Goal: Task Accomplishment & Management: Understand process/instructions

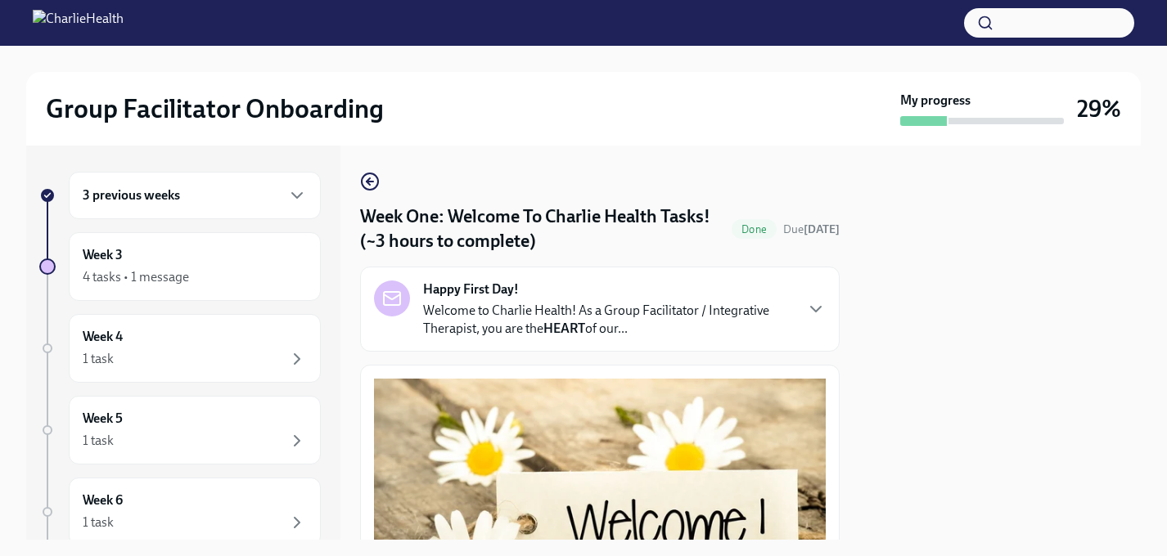
click at [249, 174] on div "3 previous weeks" at bounding box center [195, 195] width 252 height 47
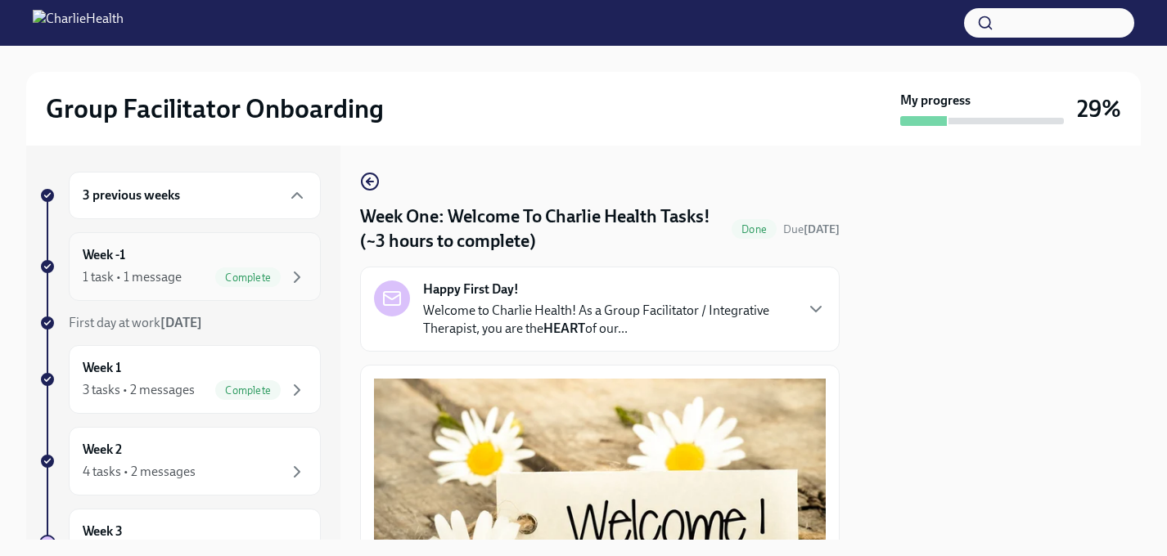
click at [196, 249] on div "Week -1 1 task • 1 message Complete" at bounding box center [195, 266] width 224 height 41
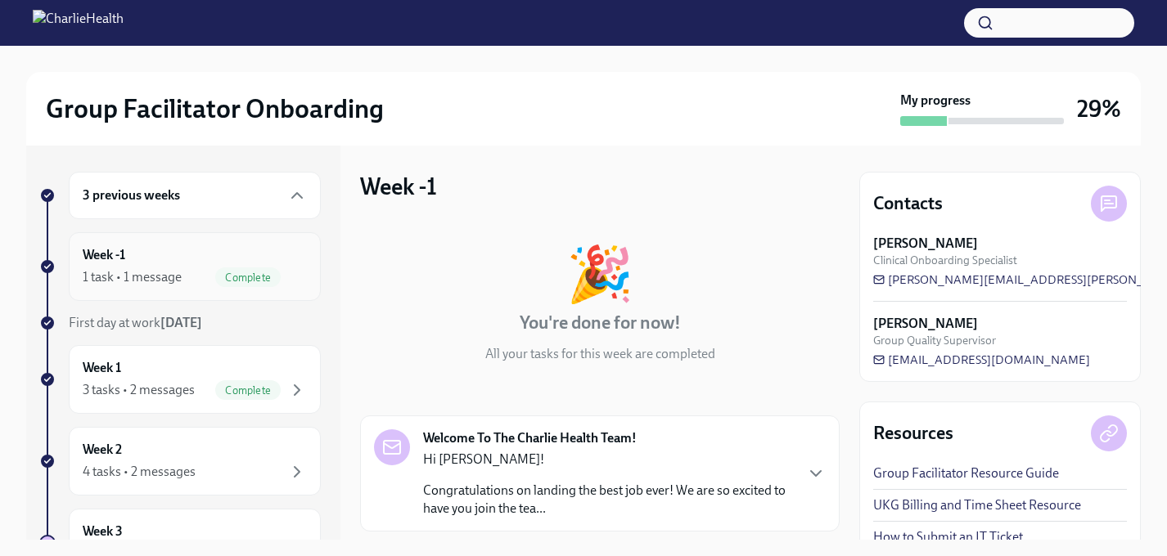
click at [180, 273] on div "1 task • 1 message" at bounding box center [132, 277] width 99 height 18
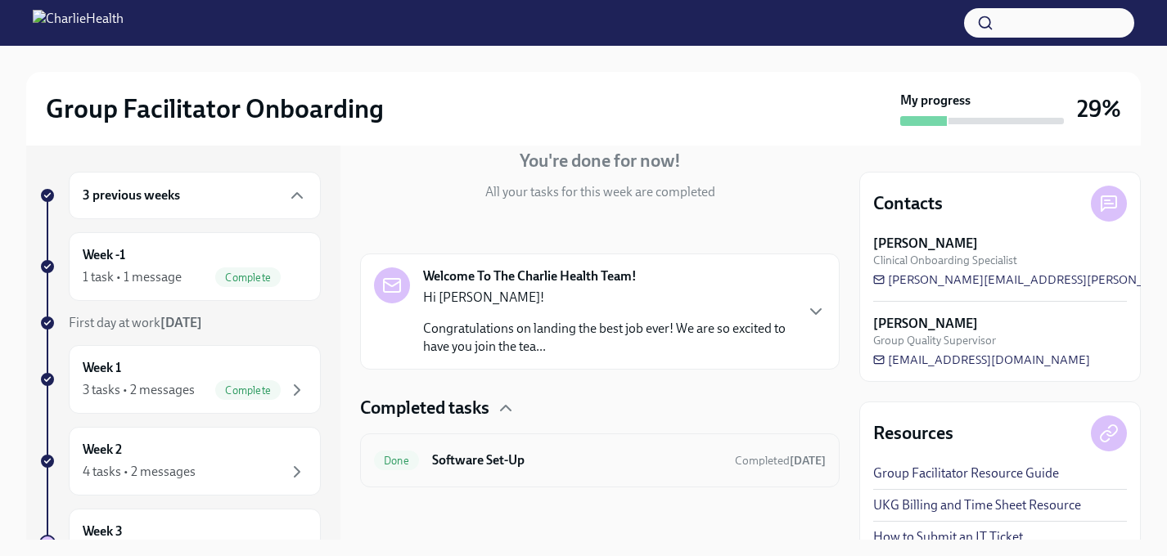
click at [547, 454] on h6 "Software Set-Up" at bounding box center [577, 461] width 290 height 18
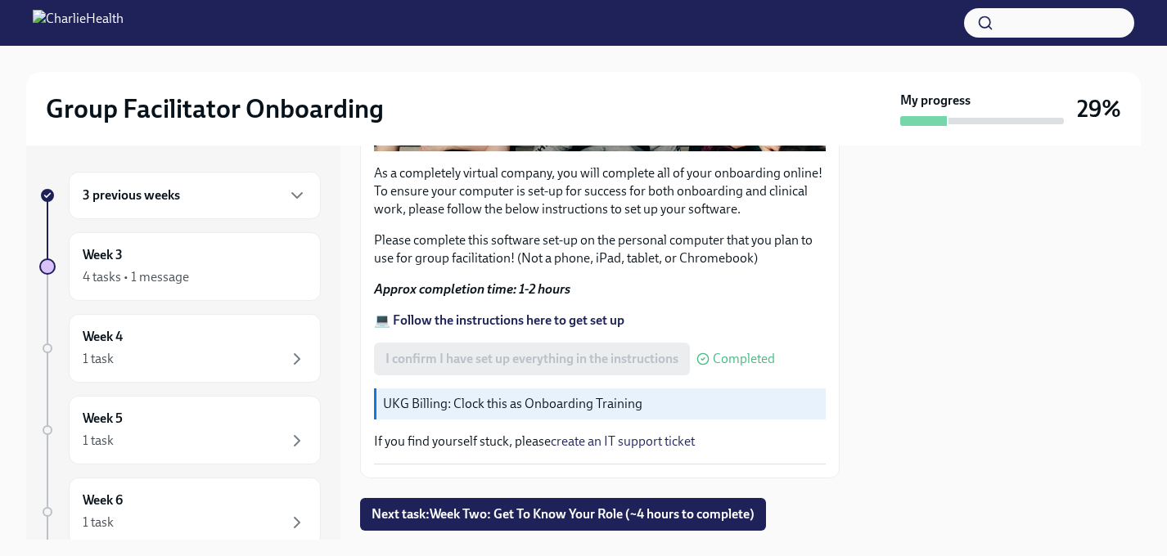
scroll to position [545, 0]
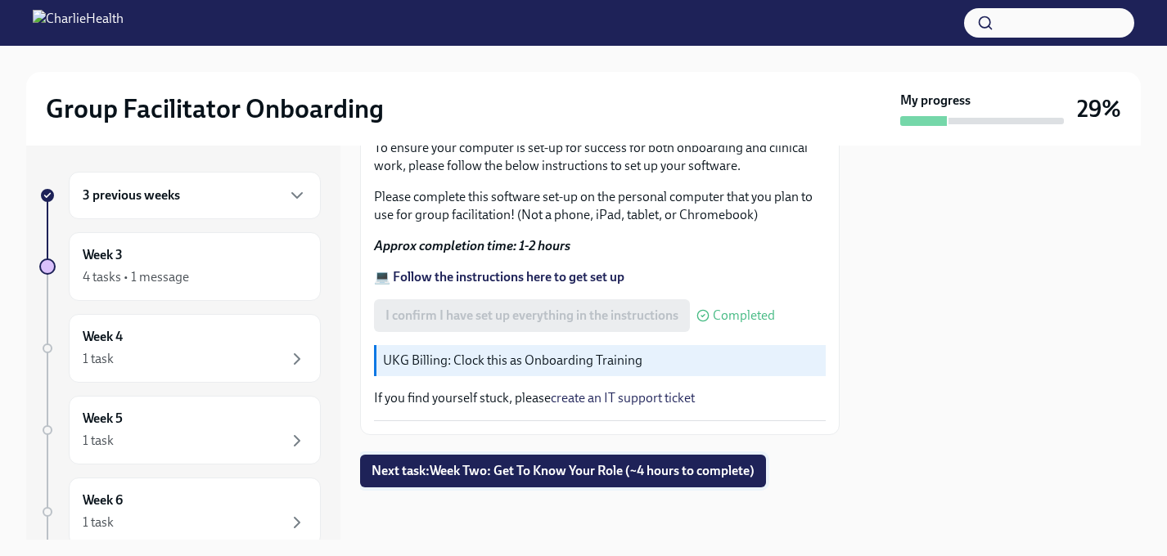
click at [568, 463] on span "Next task : Week Two: Get To Know Your Role (~4 hours to complete)" at bounding box center [562, 471] width 383 height 16
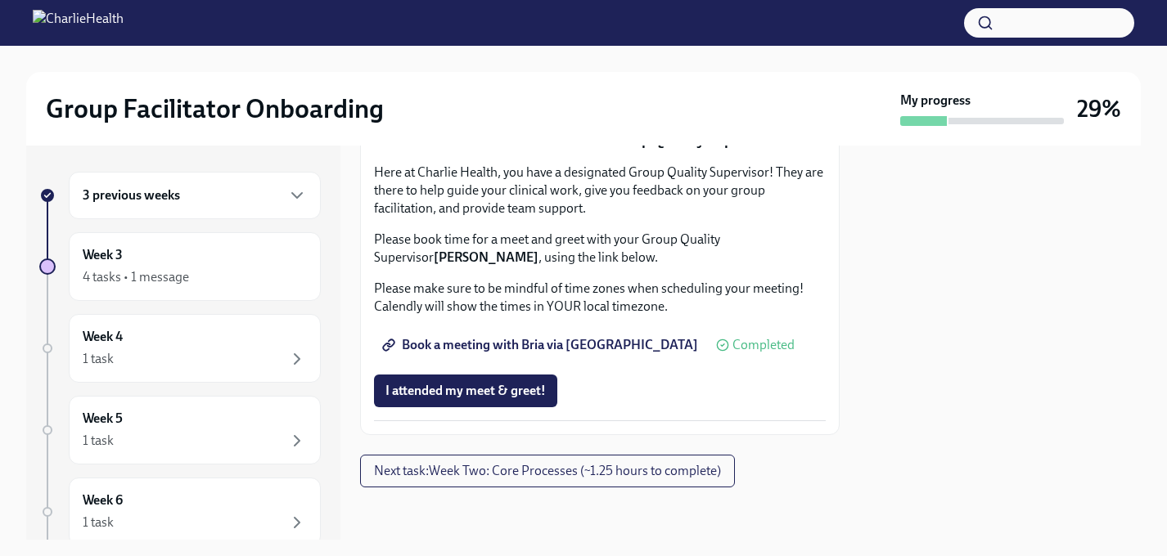
scroll to position [1702, 0]
click at [297, 181] on div "3 previous weeks" at bounding box center [195, 195] width 252 height 47
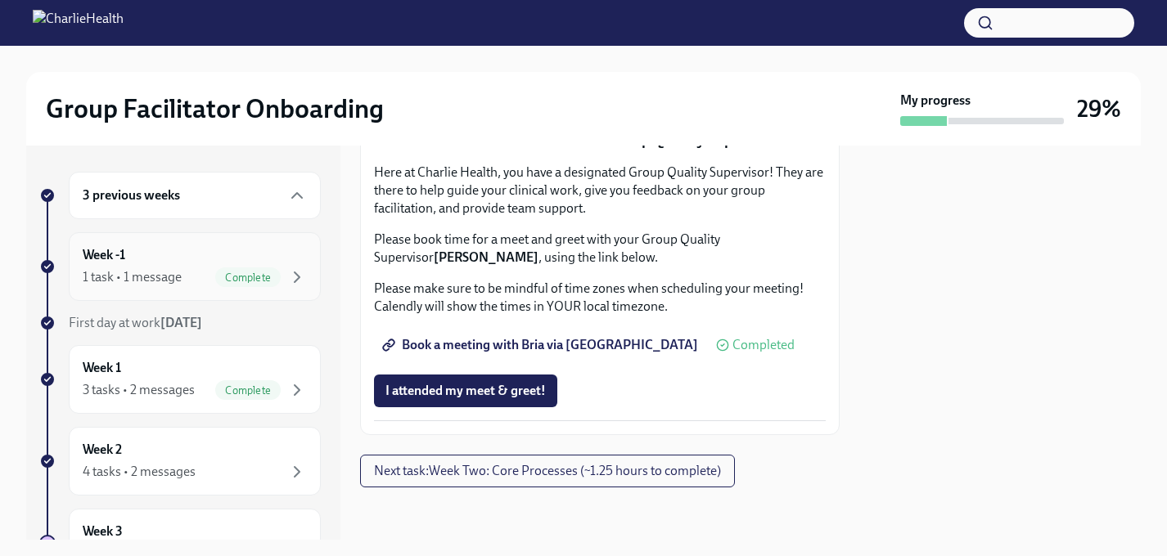
click at [235, 264] on div "Week -1 1 task • 1 message Complete" at bounding box center [195, 266] width 224 height 41
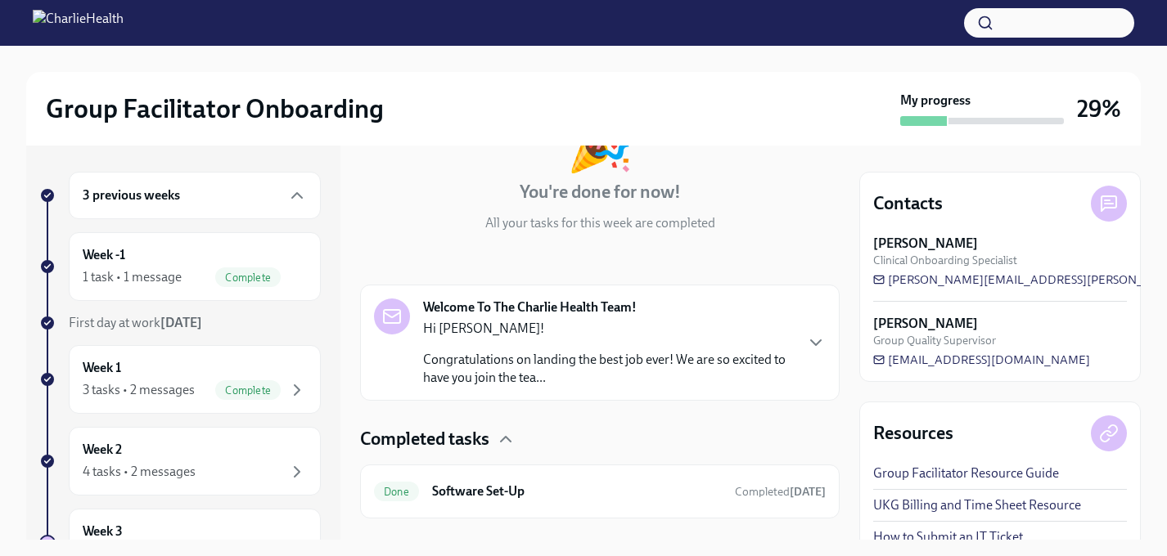
scroll to position [162, 0]
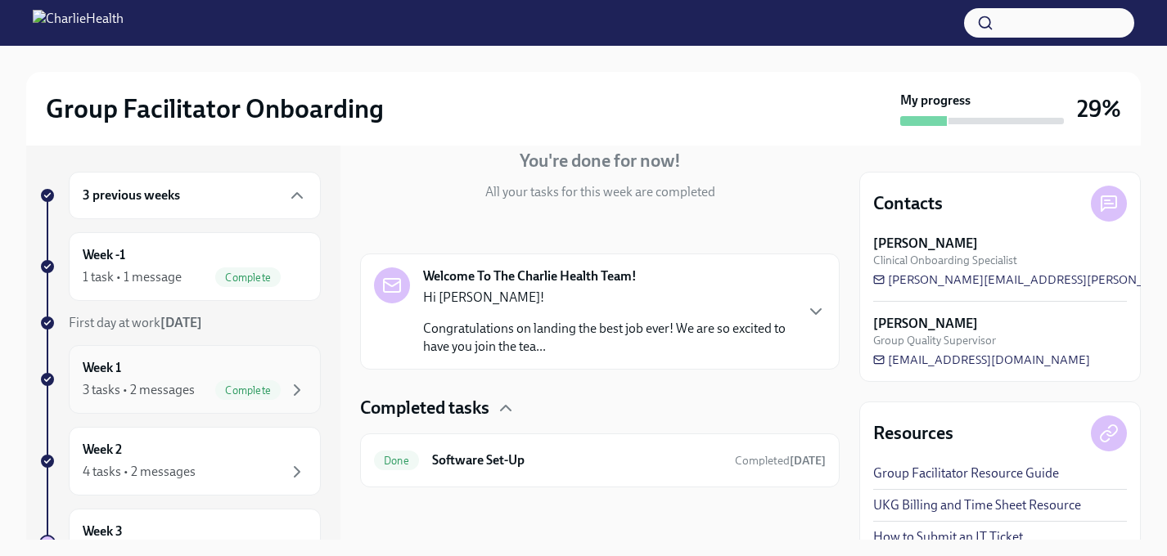
click at [177, 362] on div "Week 1 3 tasks • 2 messages Complete" at bounding box center [195, 379] width 224 height 41
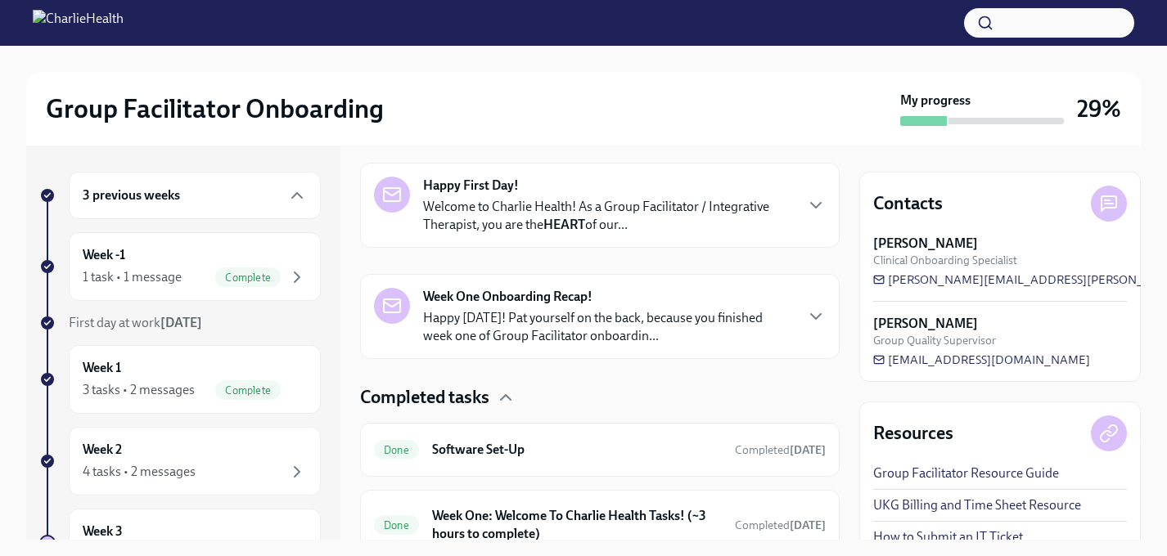
scroll to position [290, 0]
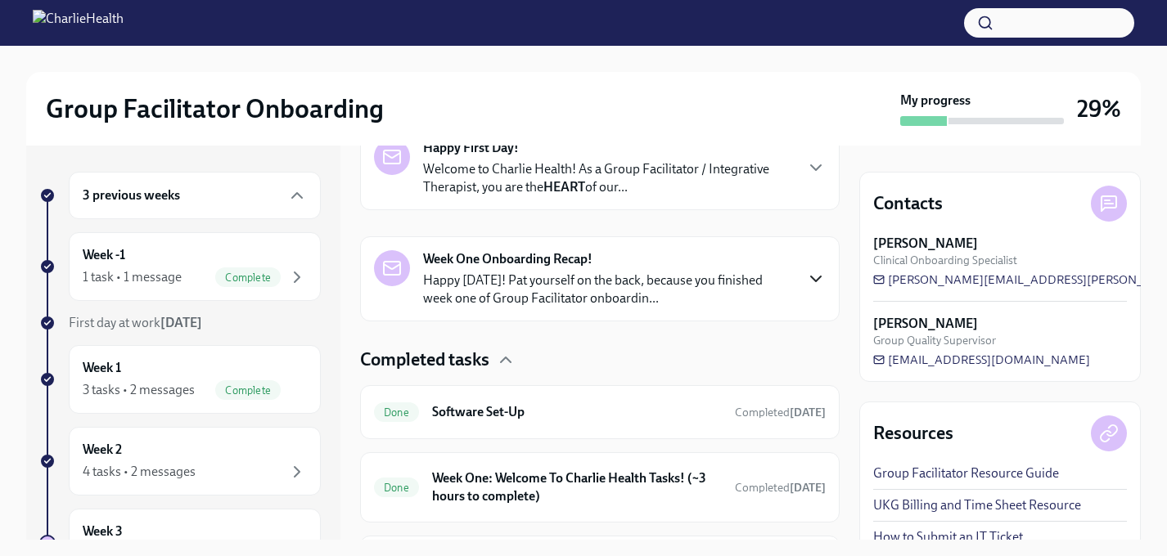
click at [813, 281] on icon "button" at bounding box center [816, 279] width 20 height 20
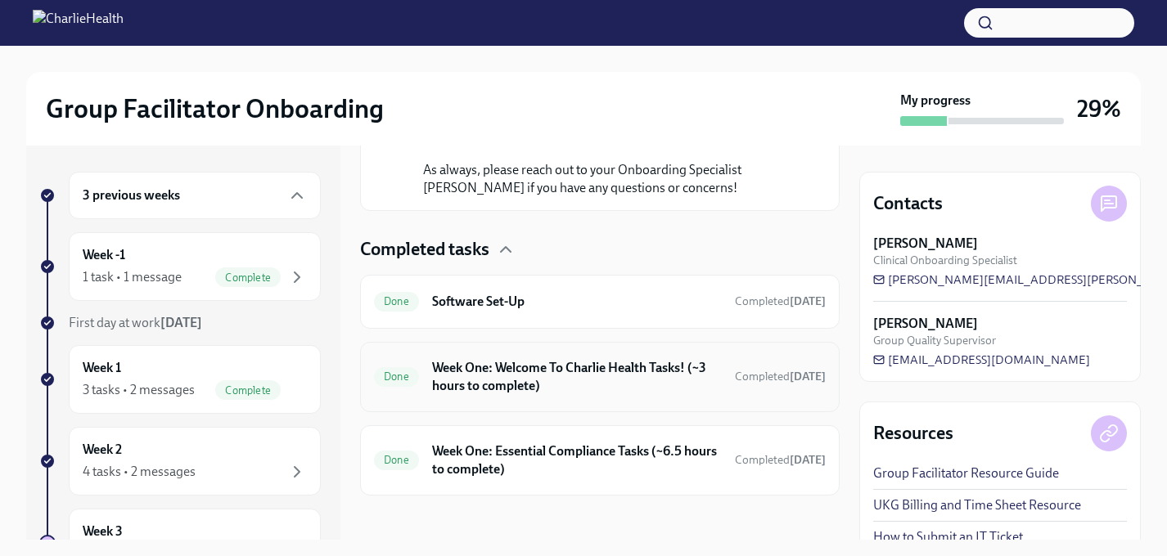
scroll to position [1233, 0]
click at [628, 380] on h6 "Week One: Welcome To Charlie Health Tasks! (~3 hours to complete)" at bounding box center [577, 376] width 290 height 36
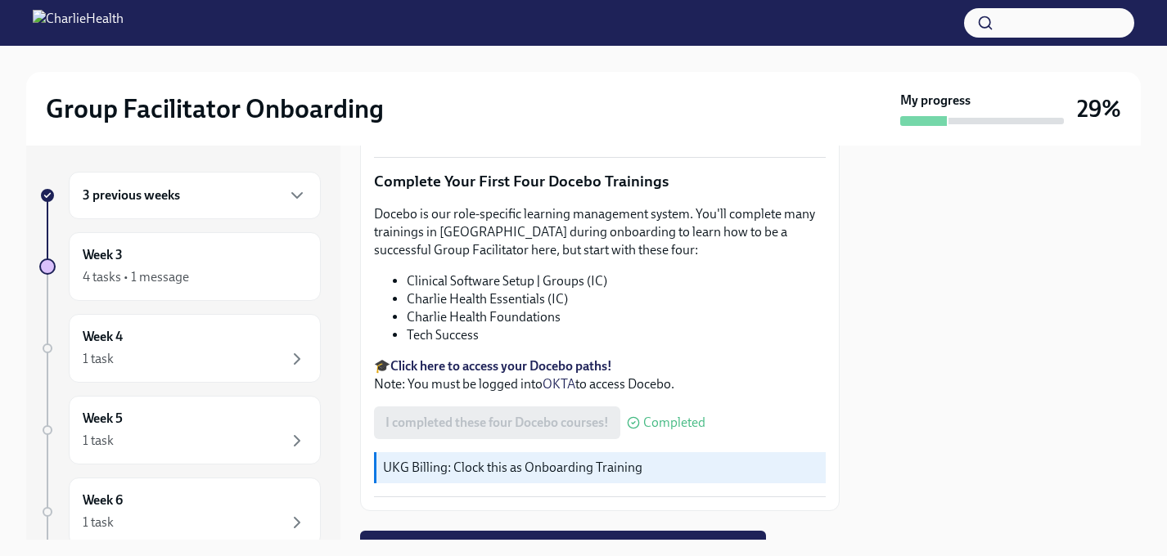
scroll to position [2171, 0]
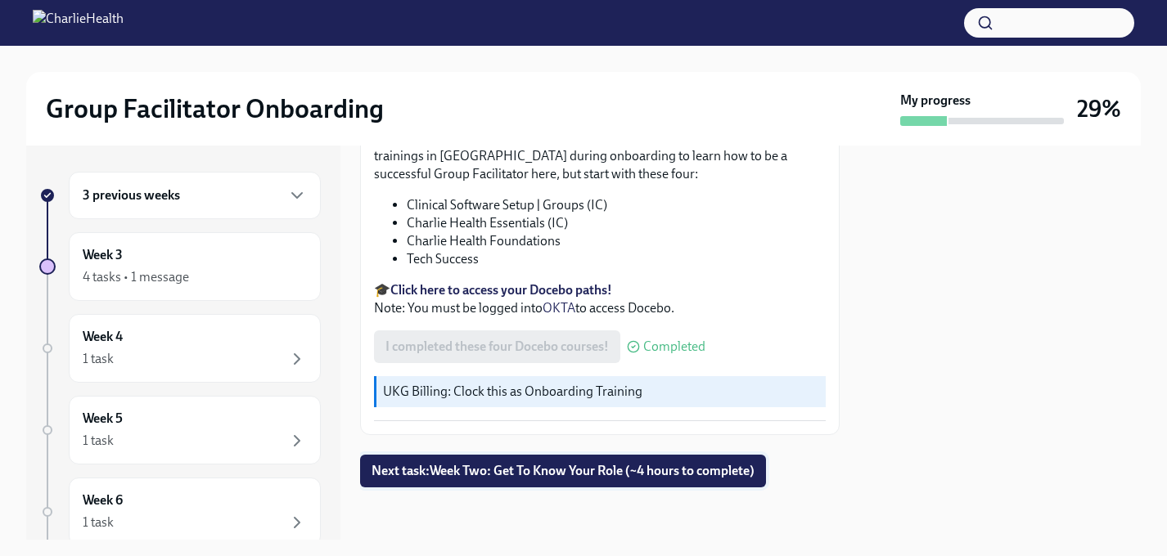
click at [588, 475] on span "Next task : Week Two: Get To Know Your Role (~4 hours to complete)" at bounding box center [562, 471] width 383 height 16
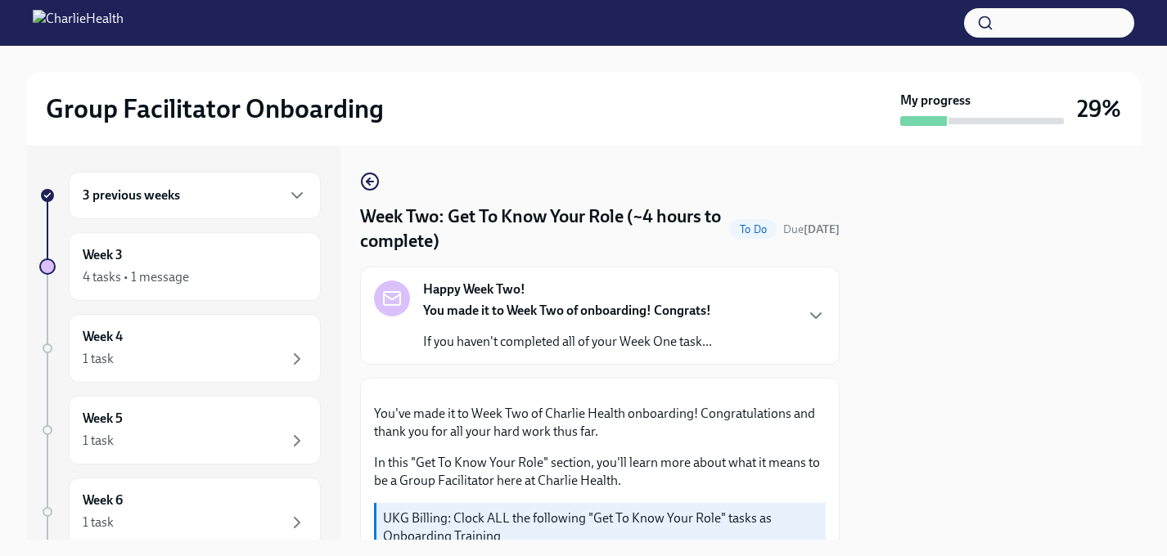
scroll to position [3, 0]
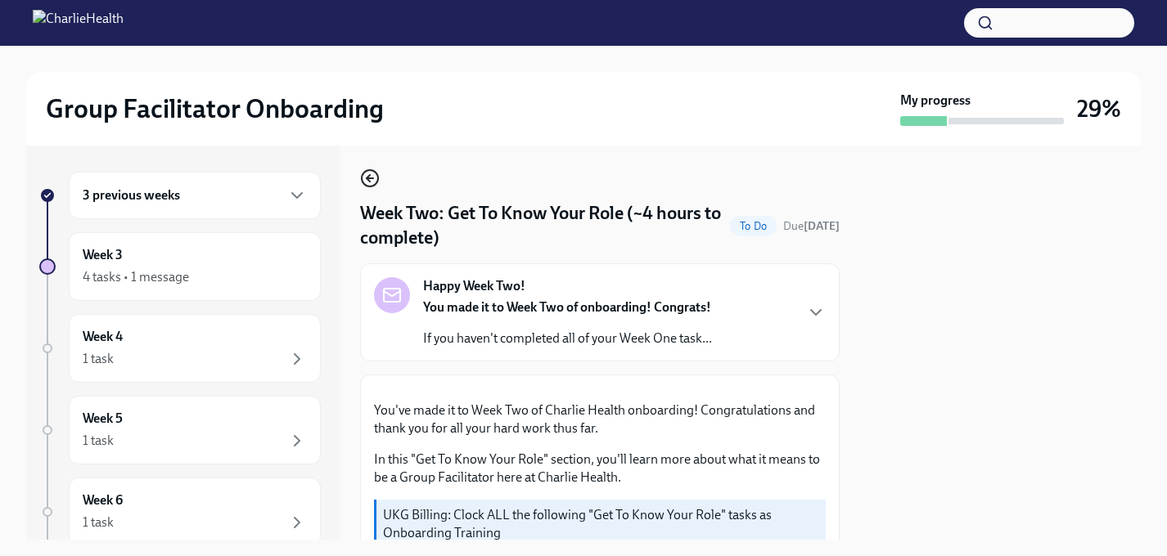
click at [371, 177] on icon "button" at bounding box center [370, 179] width 20 height 20
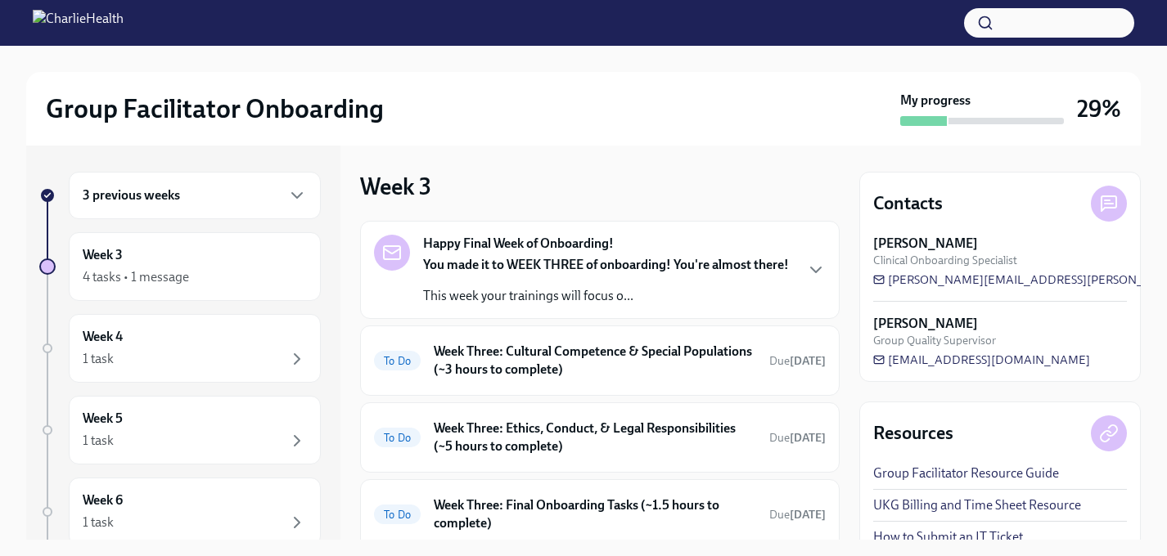
click at [220, 197] on div "3 previous weeks" at bounding box center [195, 196] width 224 height 20
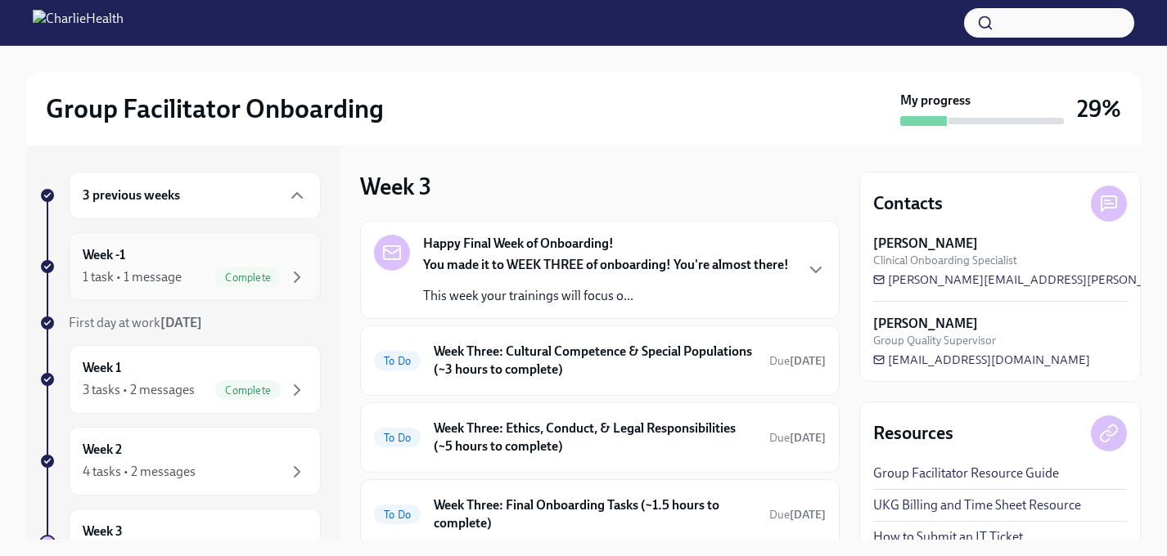
click at [213, 257] on div "Week -1 1 task • 1 message Complete" at bounding box center [195, 266] width 224 height 41
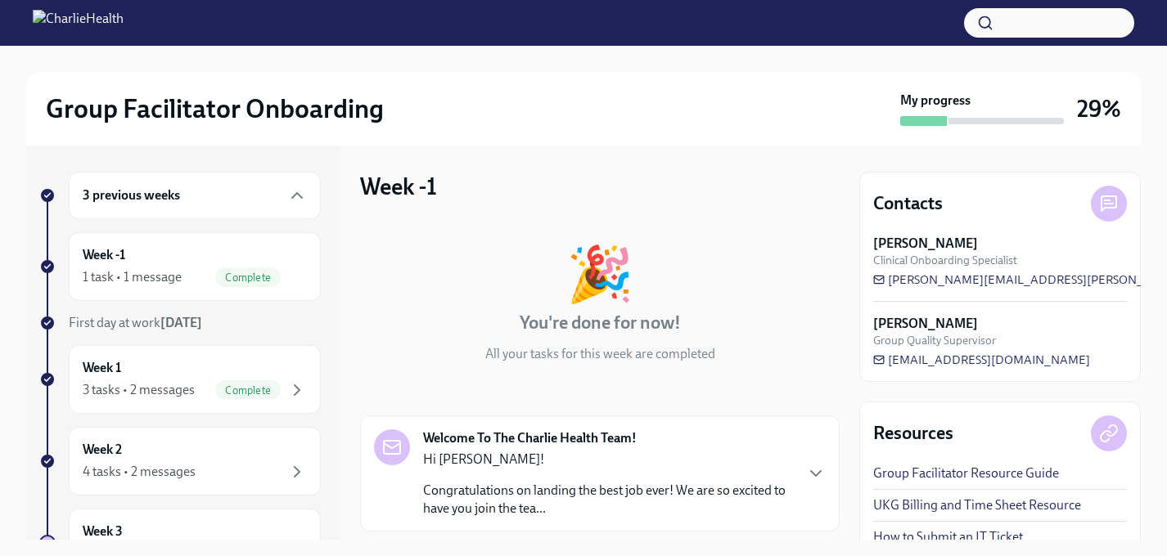
click at [240, 201] on div "3 previous weeks" at bounding box center [195, 196] width 224 height 20
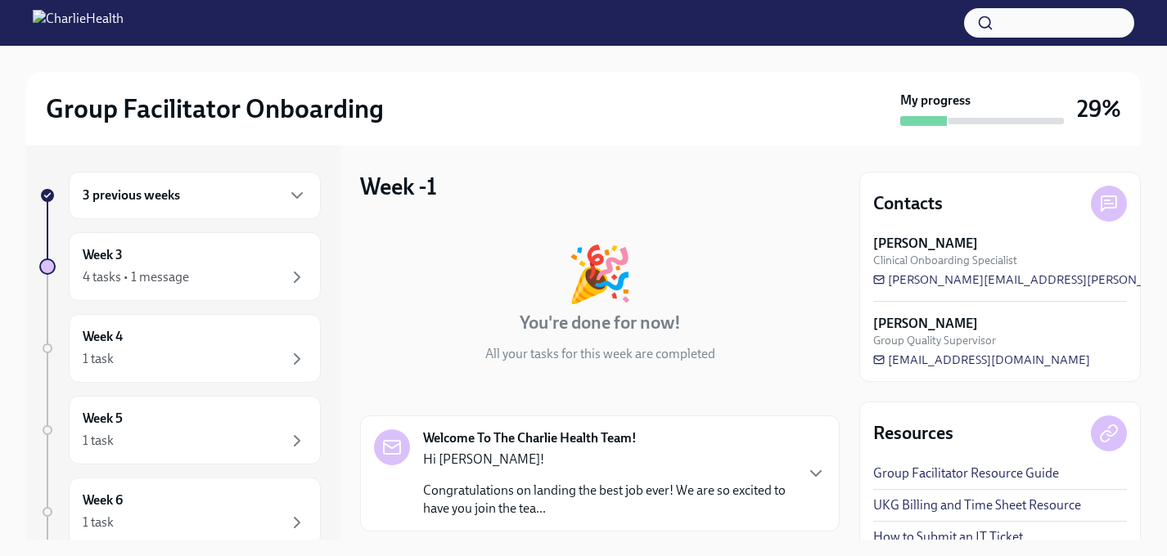
click at [239, 206] on div "3 previous weeks" at bounding box center [195, 195] width 252 height 47
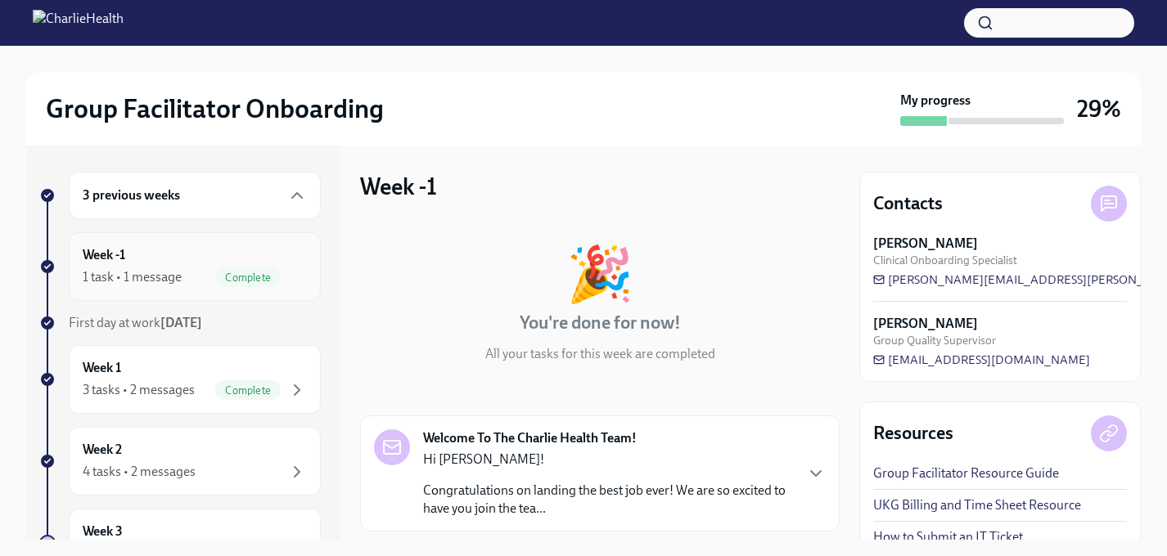
click at [187, 256] on div "Week -1 1 task • 1 message Complete" at bounding box center [195, 266] width 224 height 41
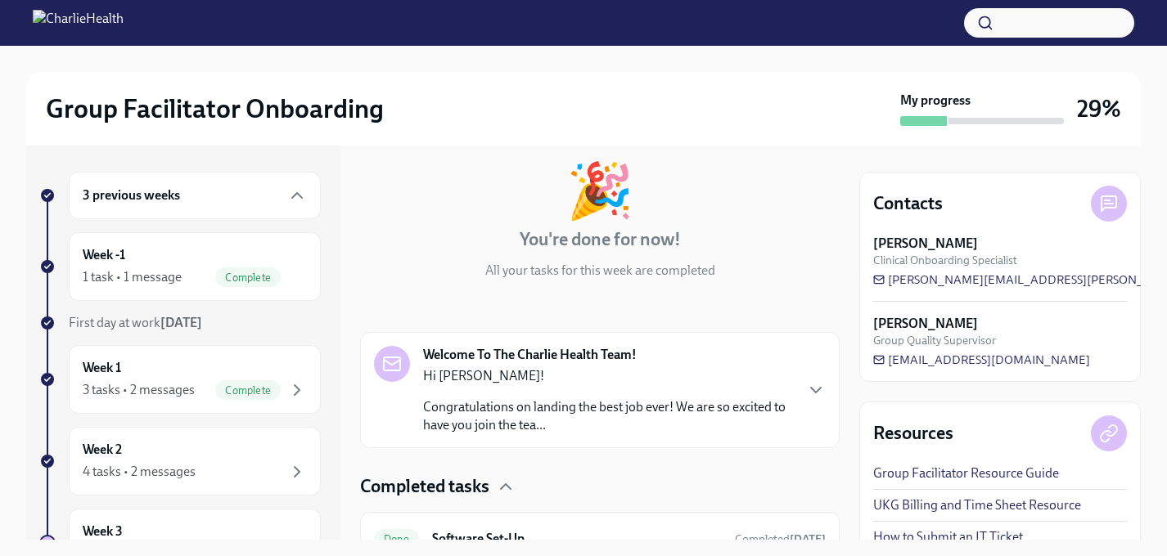
scroll to position [162, 0]
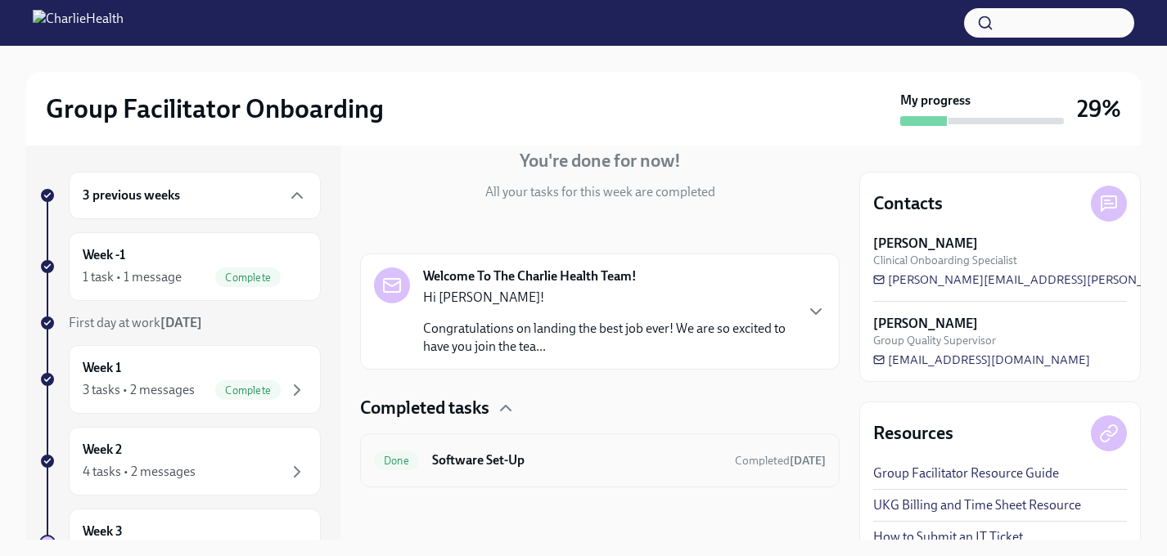
click at [431, 452] on div "Done Software Set-Up Completed [DATE]" at bounding box center [600, 461] width 452 height 26
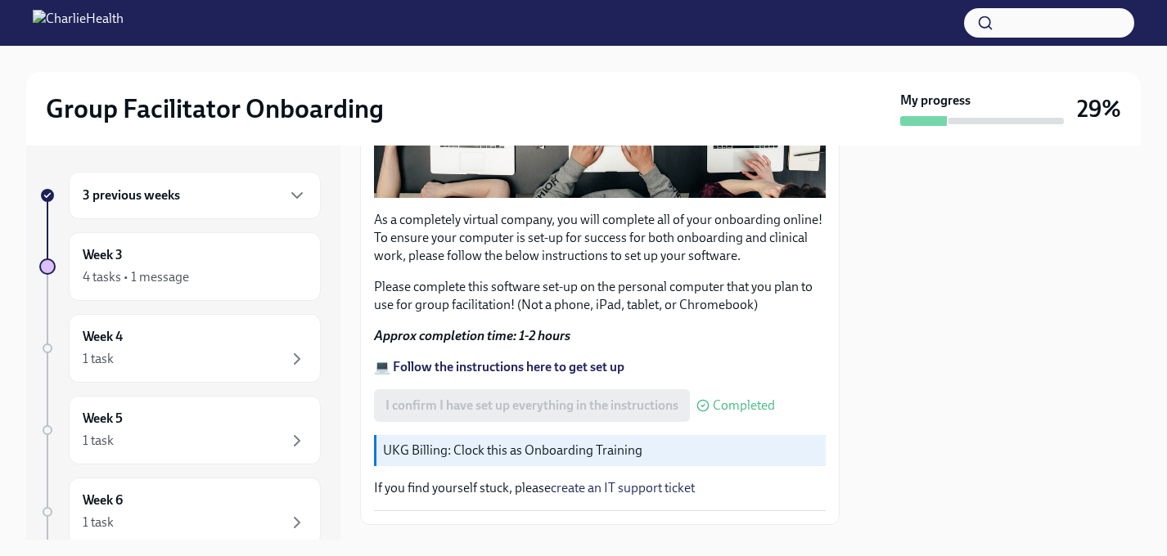
scroll to position [545, 0]
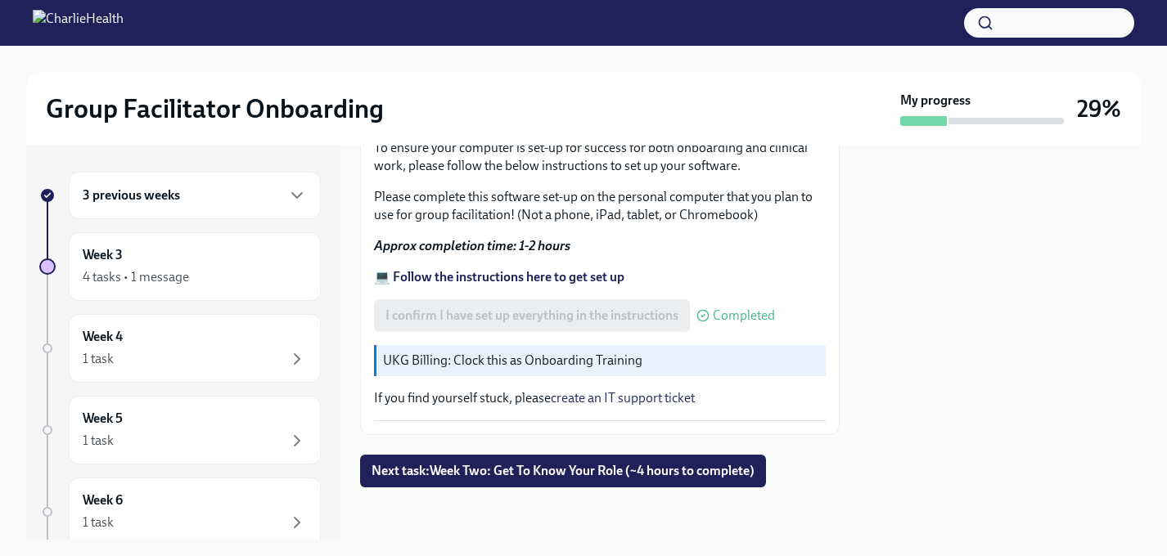
click at [241, 196] on div "3 previous weeks" at bounding box center [195, 196] width 224 height 20
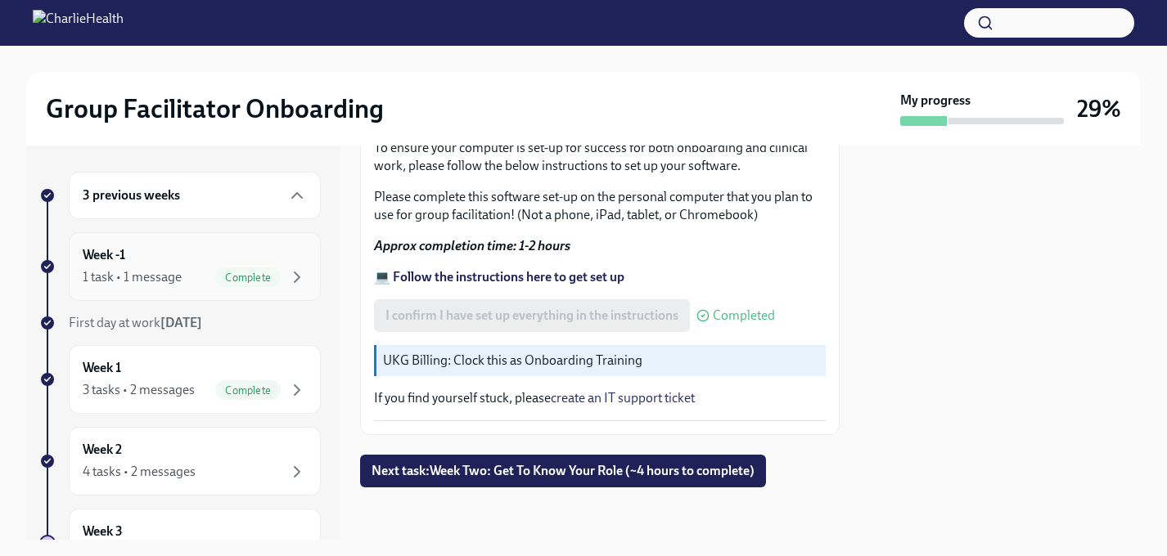
click at [224, 263] on div "Week -1 1 task • 1 message Complete" at bounding box center [195, 266] width 224 height 41
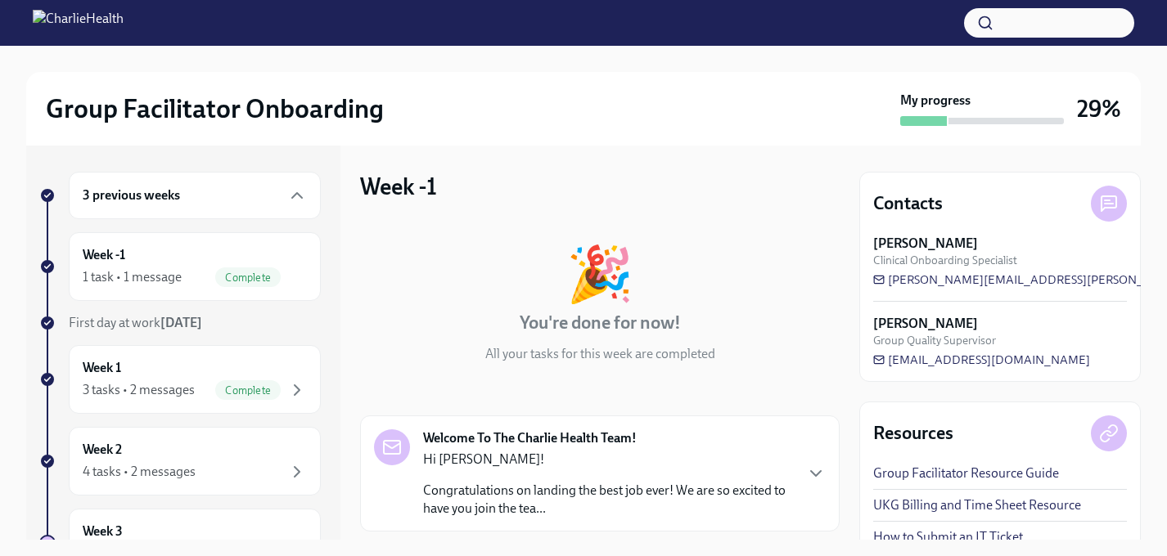
scroll to position [162, 0]
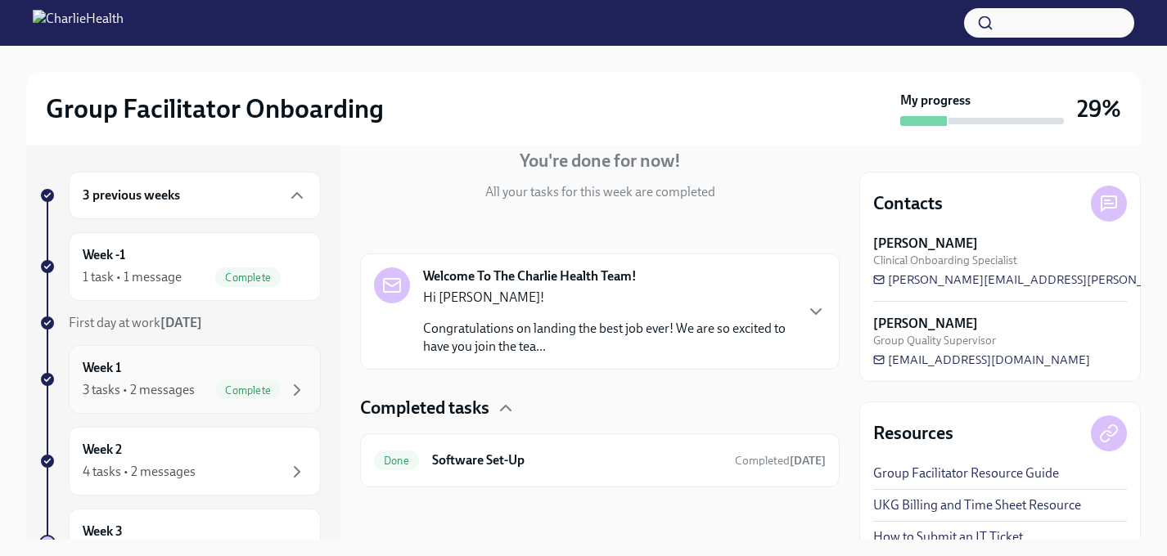
click at [161, 389] on div "3 tasks • 2 messages" at bounding box center [139, 390] width 112 height 18
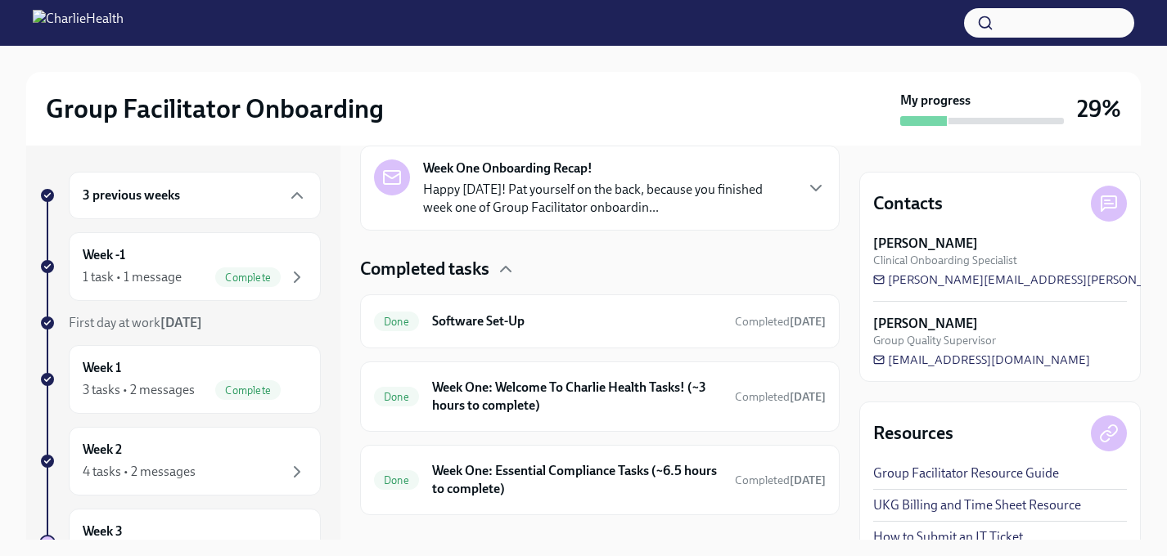
scroll to position [404, 0]
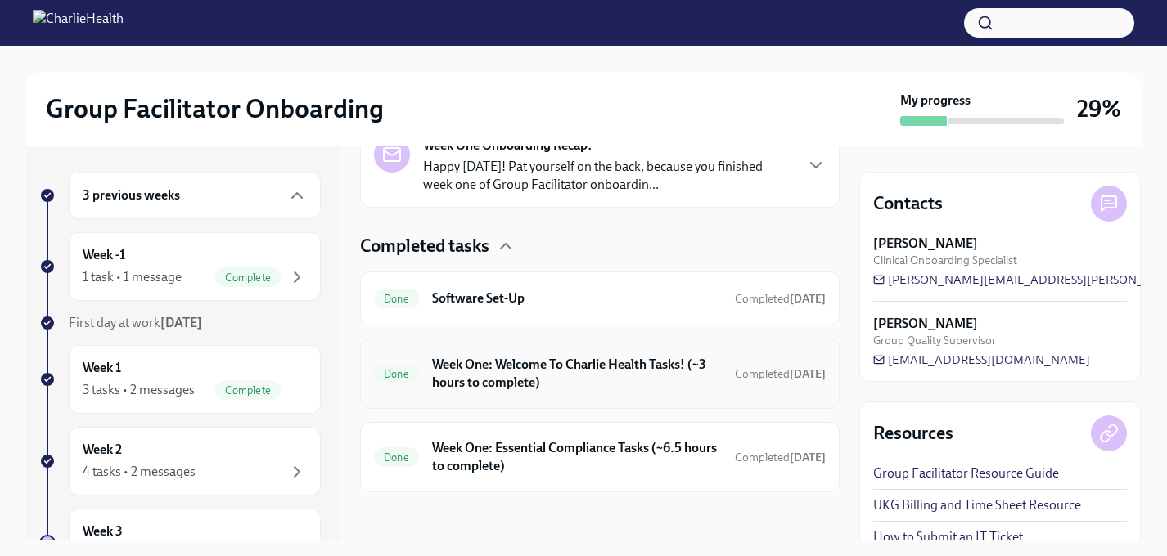
click at [469, 359] on h6 "Week One: Welcome To Charlie Health Tasks! (~3 hours to complete)" at bounding box center [577, 374] width 290 height 36
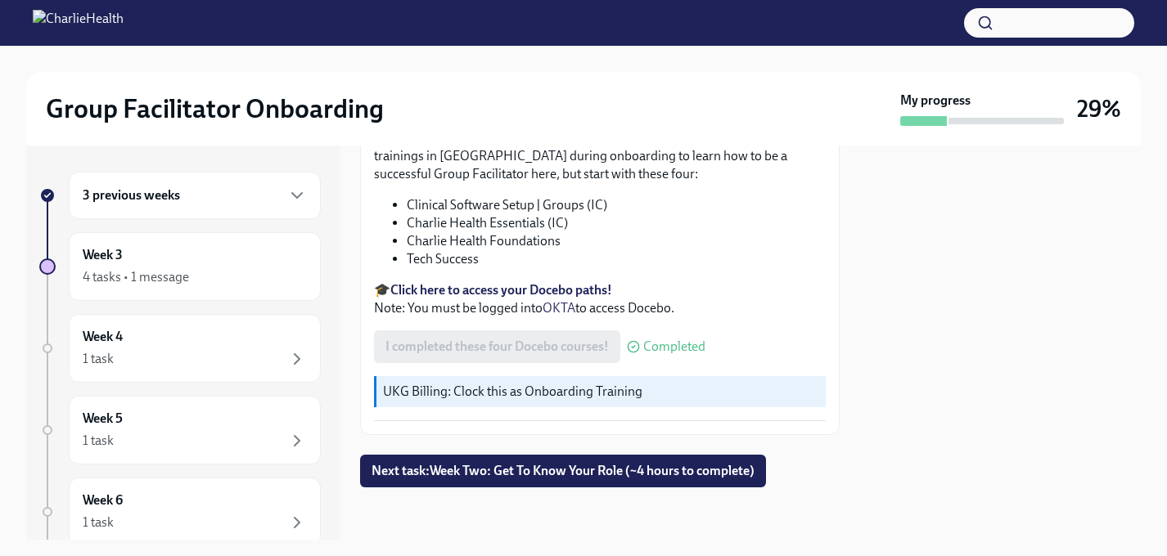
scroll to position [2170, 0]
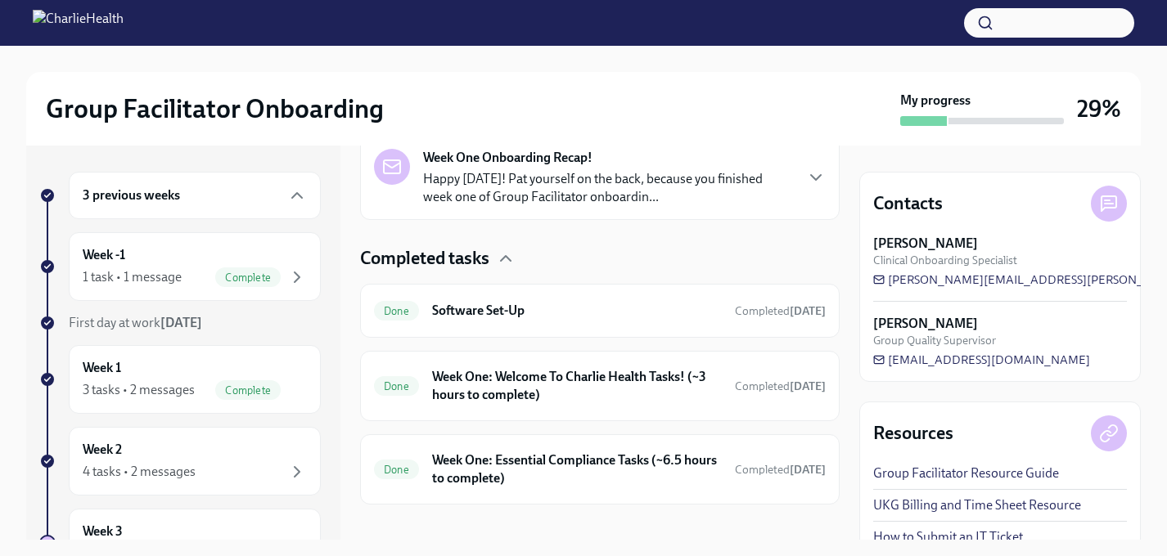
scroll to position [409, 0]
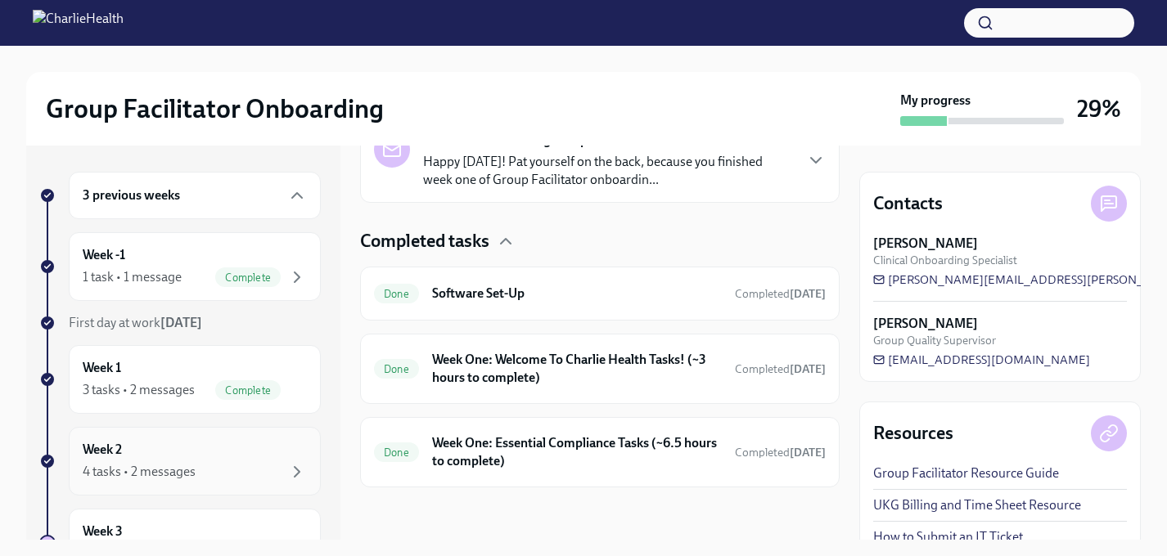
click at [268, 461] on div "Week 2 4 tasks • 2 messages" at bounding box center [195, 461] width 224 height 41
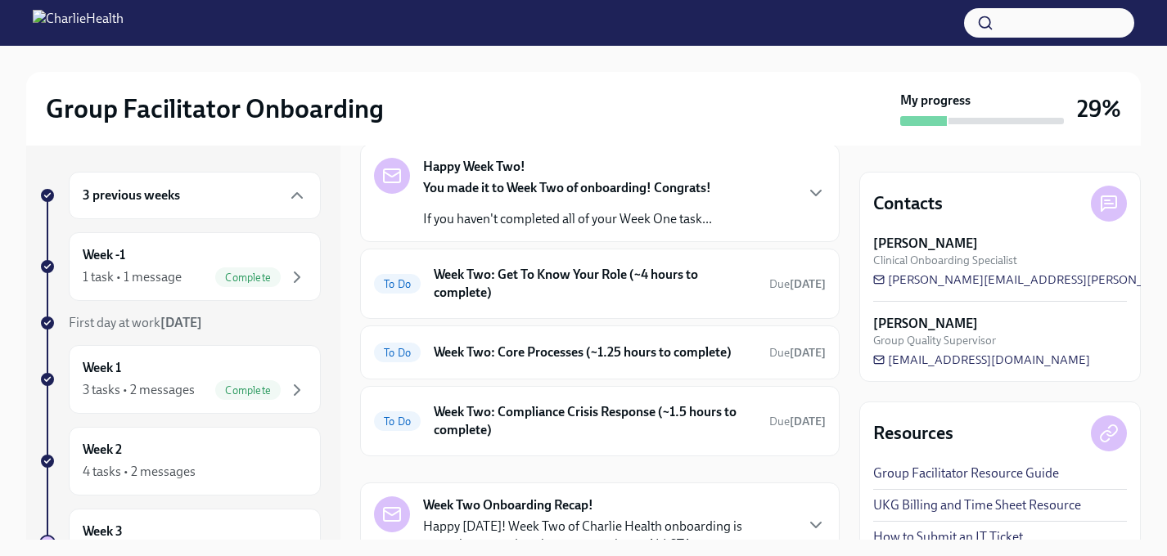
scroll to position [79, 0]
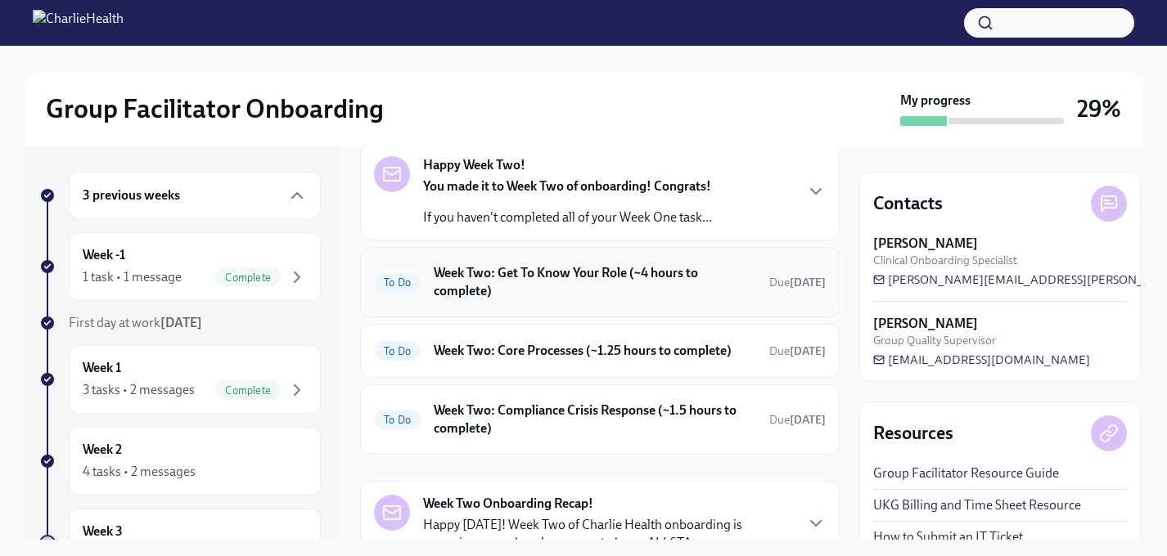
click at [623, 289] on h6 "Week Two: Get To Know Your Role (~4 hours to complete)" at bounding box center [595, 282] width 322 height 36
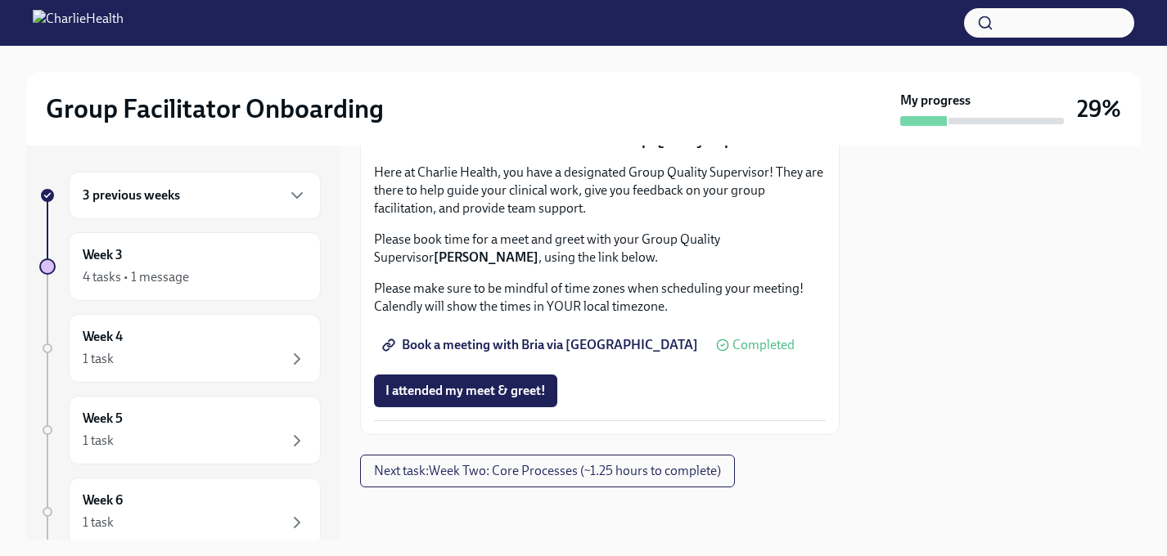
scroll to position [1596, 0]
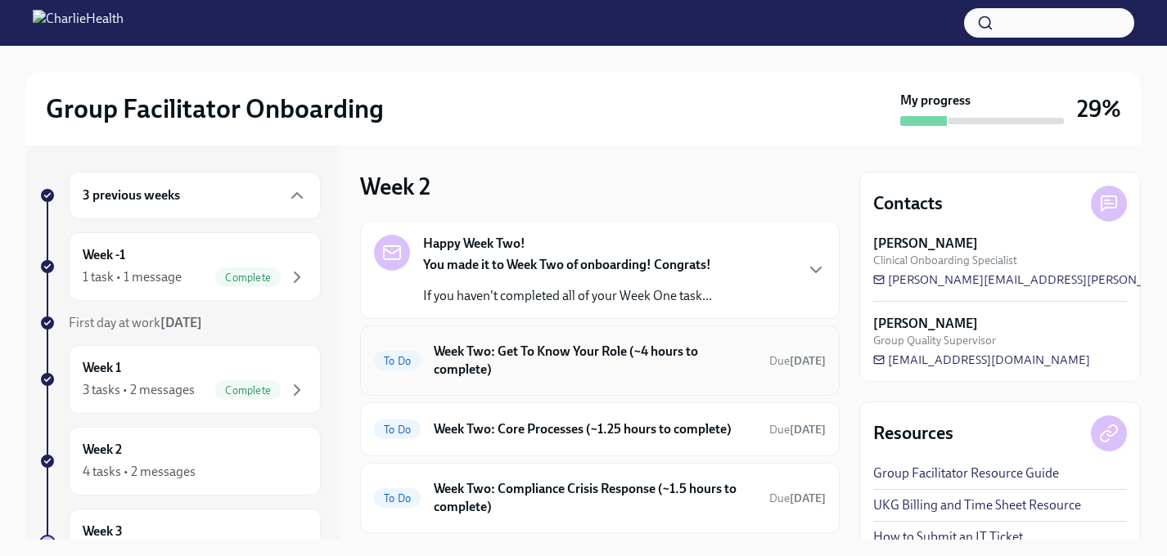
click at [503, 358] on h6 "Week Two: Get To Know Your Role (~4 hours to complete)" at bounding box center [595, 361] width 322 height 36
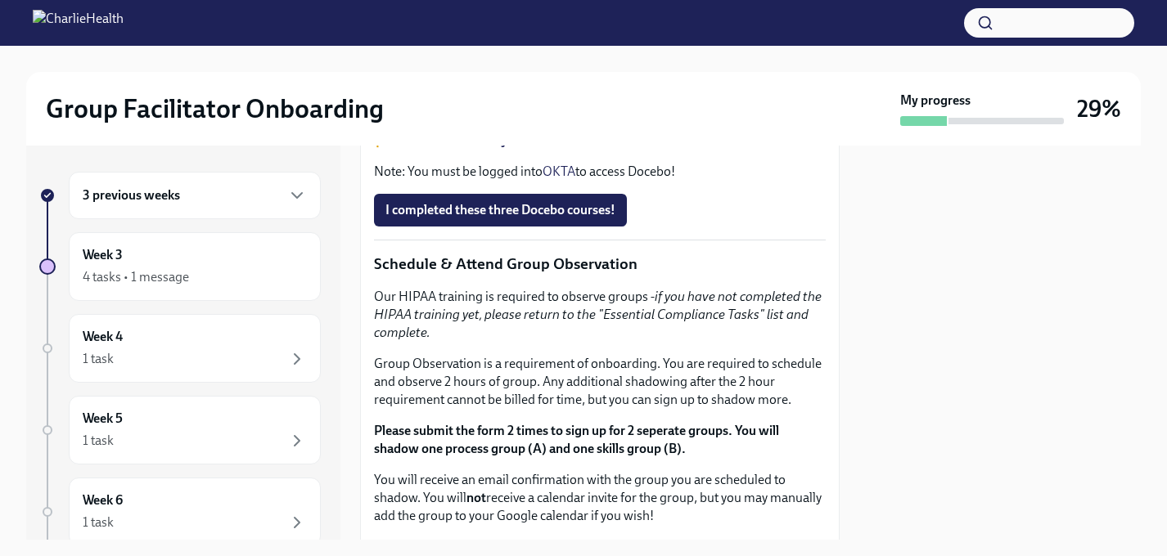
scroll to position [780, 0]
